Goal: Communication & Community: Answer question/provide support

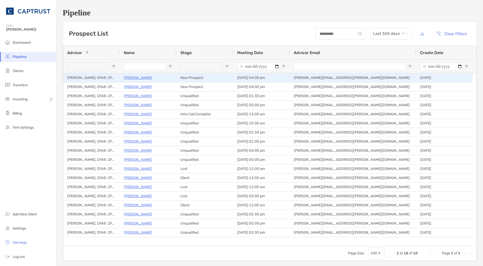
click at [137, 79] on p "[PERSON_NAME]" at bounding box center [138, 77] width 28 height 6
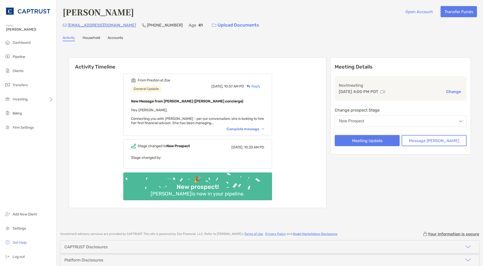
click at [252, 127] on div "Complete message" at bounding box center [246, 129] width 38 height 4
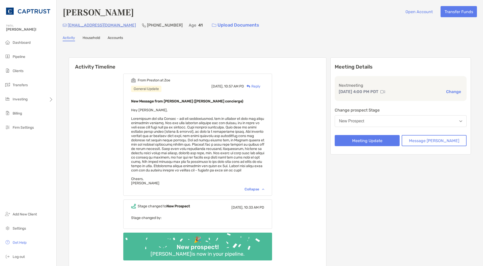
click at [260, 84] on div "Reply" at bounding box center [252, 86] width 16 height 5
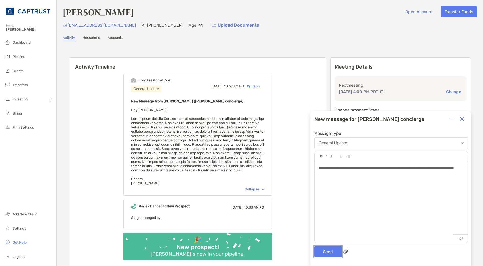
click at [332, 252] on button "Send" at bounding box center [328, 251] width 28 height 11
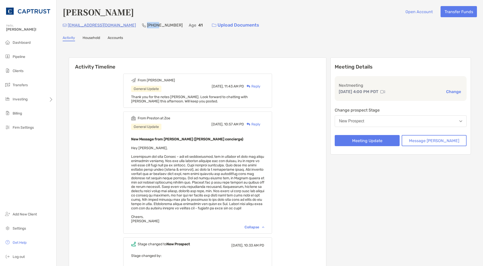
drag, startPoint x: 128, startPoint y: 24, endPoint x: 119, endPoint y: 23, distance: 9.8
click at [147, 23] on p "(801) 389-6980" at bounding box center [165, 25] width 36 height 6
copy p "(801)"
